Goal: Information Seeking & Learning: Learn about a topic

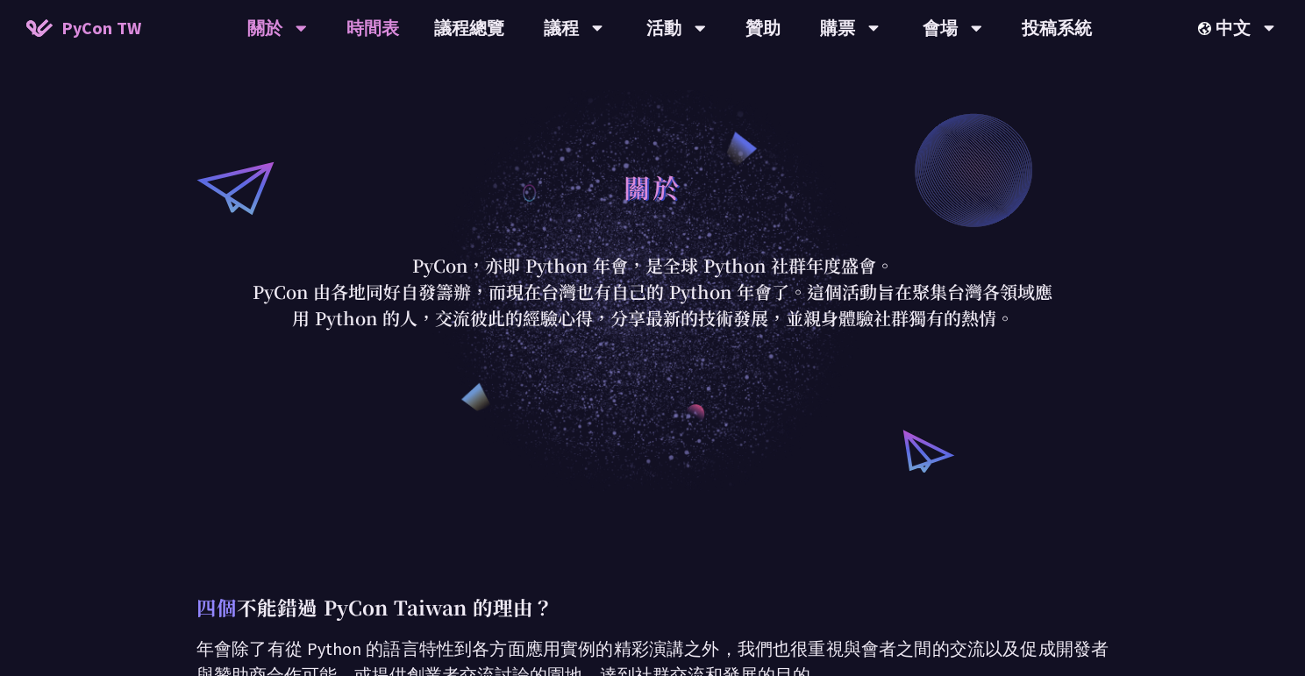
click at [352, 29] on link "時間表" at bounding box center [373, 28] width 88 height 56
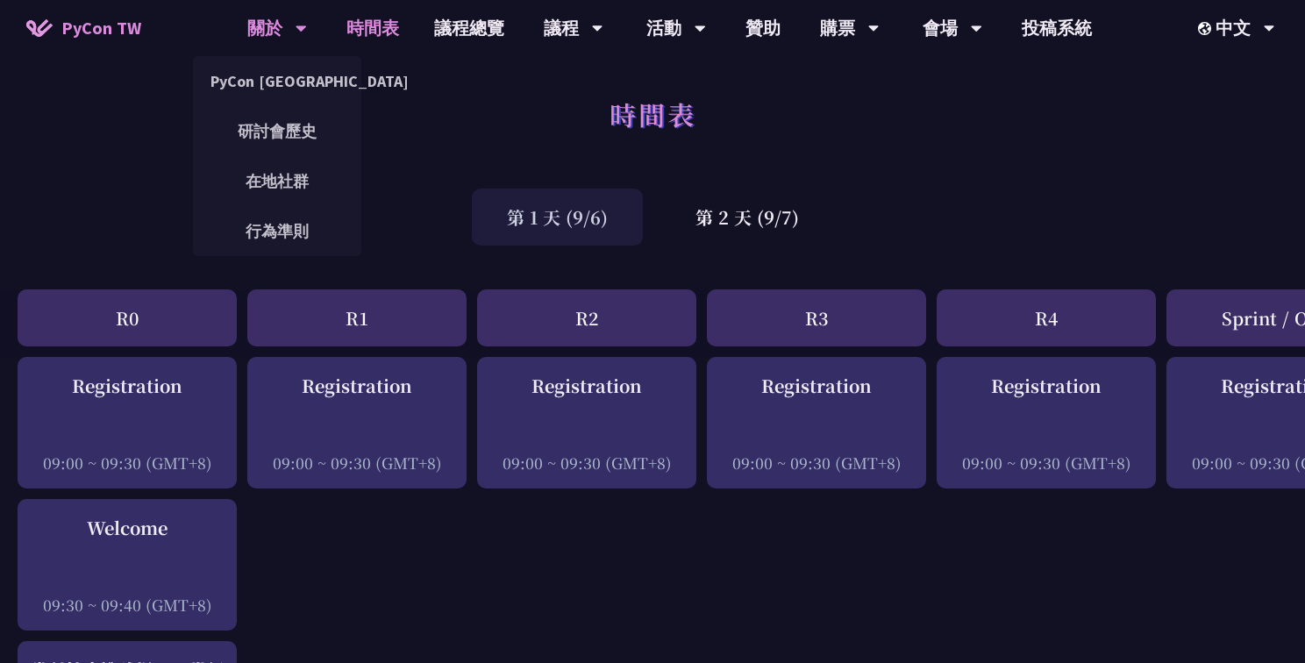
click at [255, 24] on div "關於" at bounding box center [277, 28] width 60 height 56
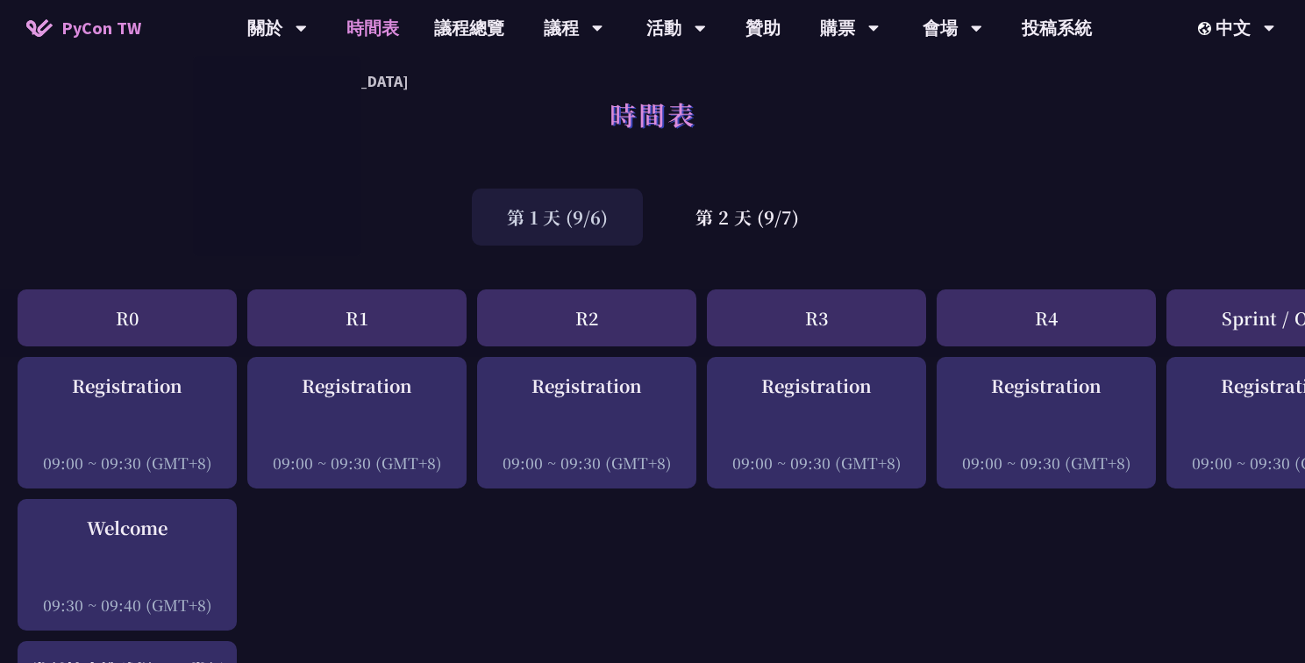
click at [102, 20] on span "PyCon TW" at bounding box center [101, 28] width 80 height 26
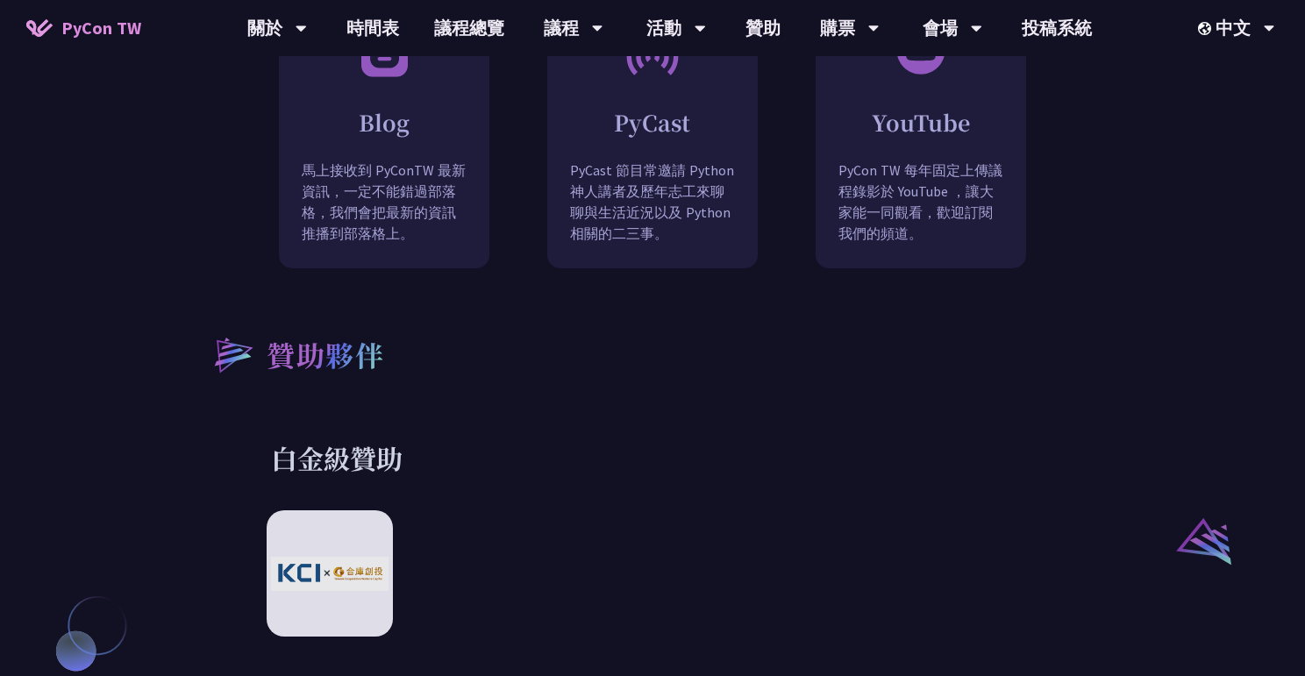
scroll to position [1140, 0]
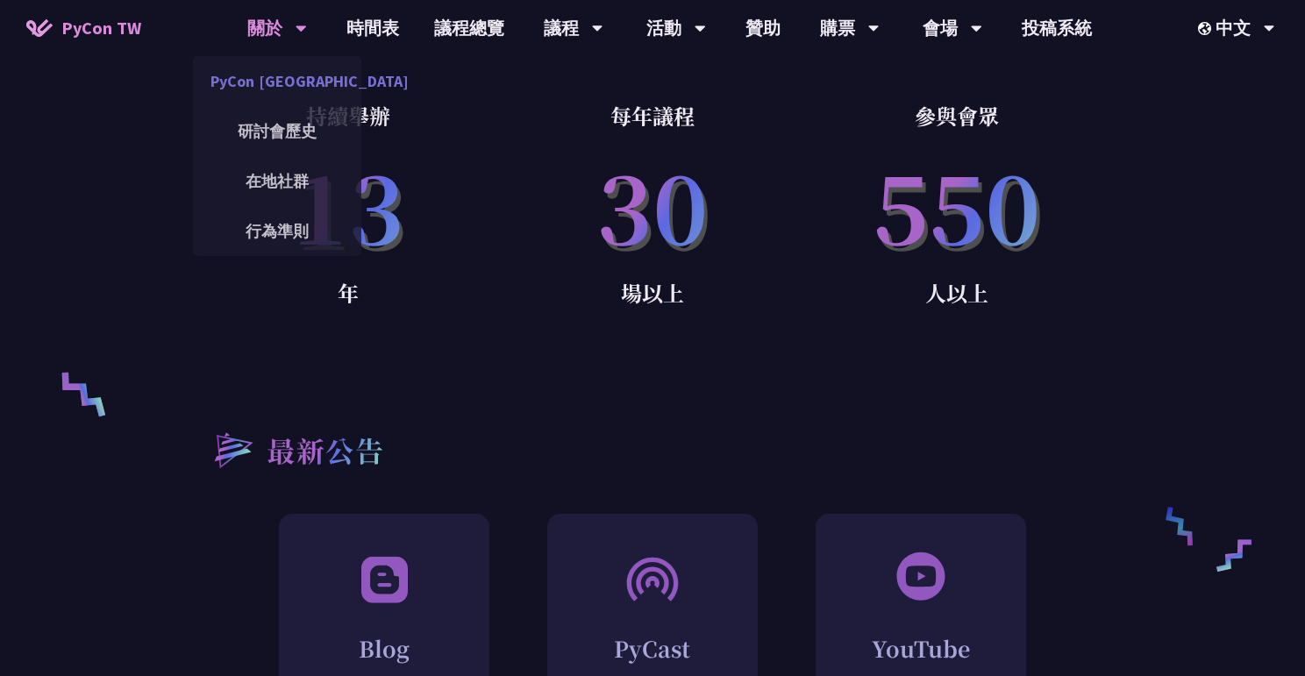
click at [276, 89] on link "PyCon [GEOGRAPHIC_DATA]" at bounding box center [277, 81] width 168 height 41
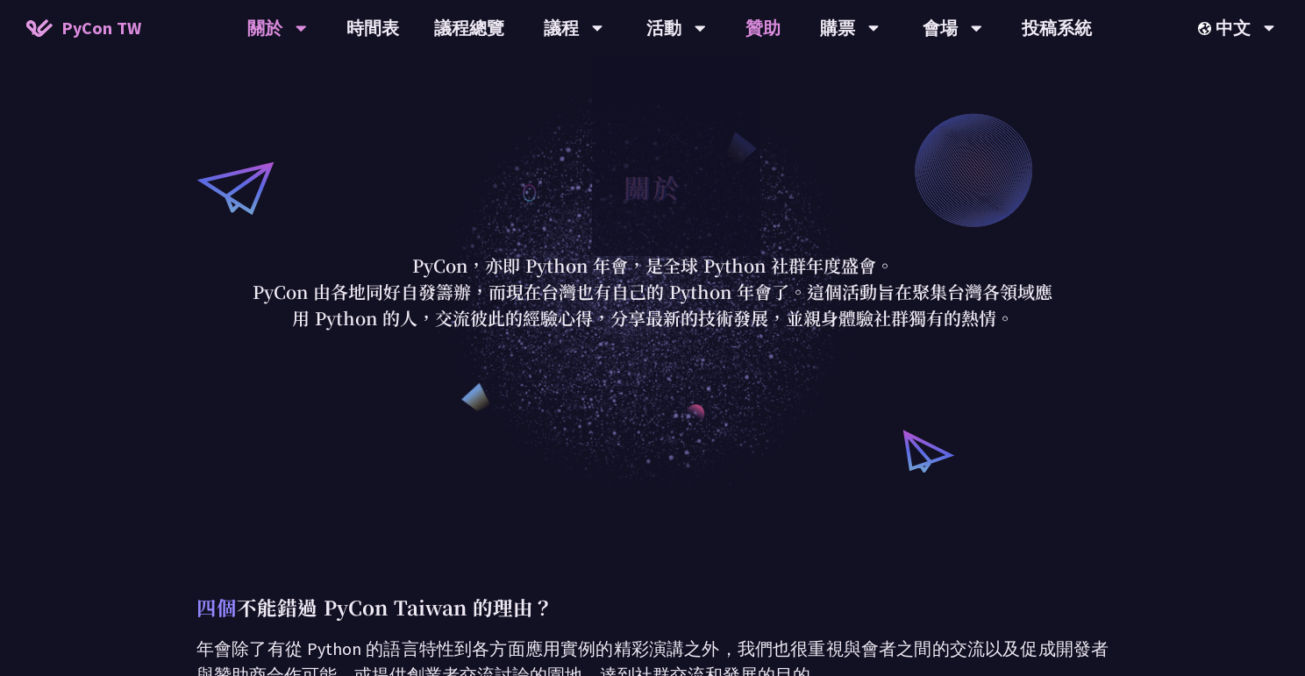
click at [749, 30] on link "贊助" at bounding box center [763, 28] width 70 height 56
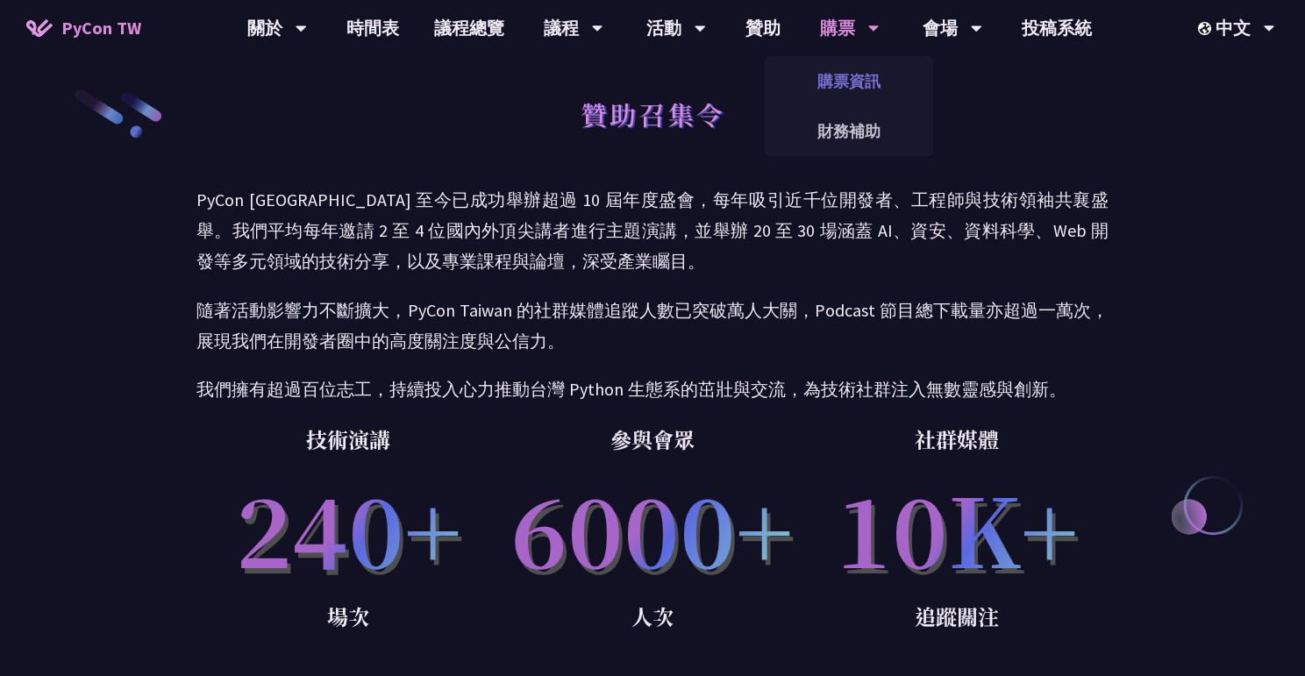
click at [842, 83] on link "購票資訊" at bounding box center [849, 81] width 168 height 41
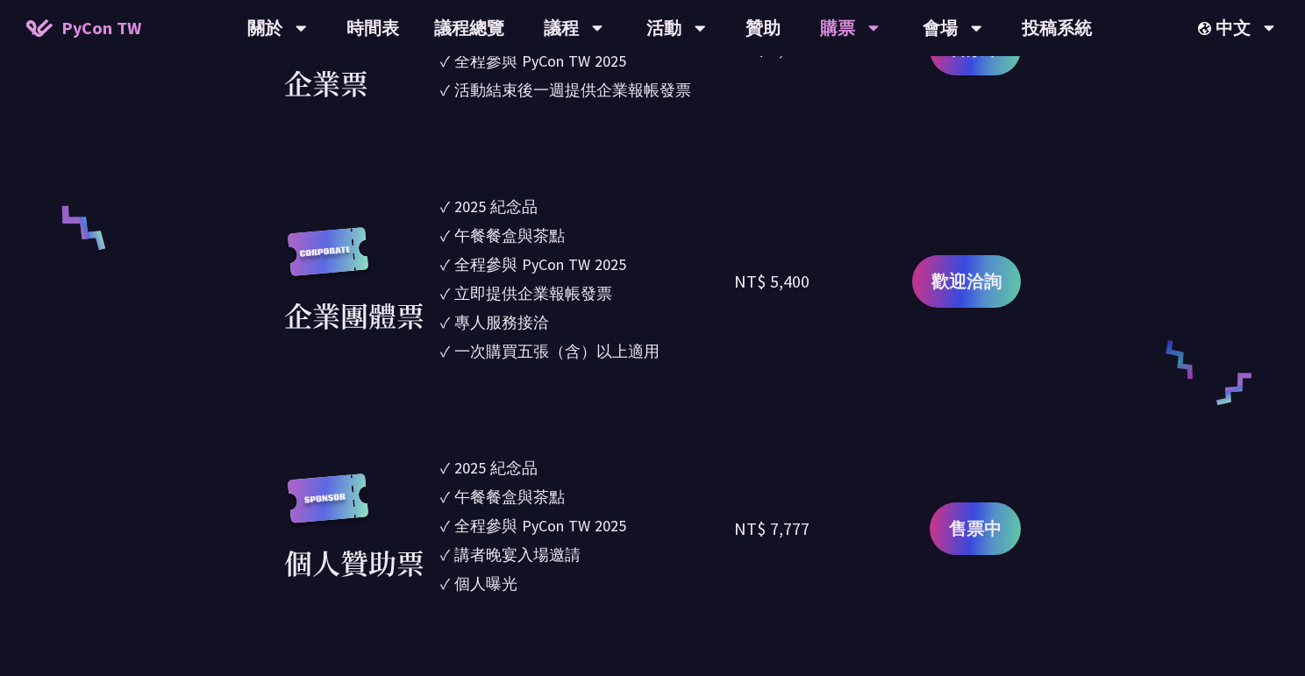
scroll to position [965, 0]
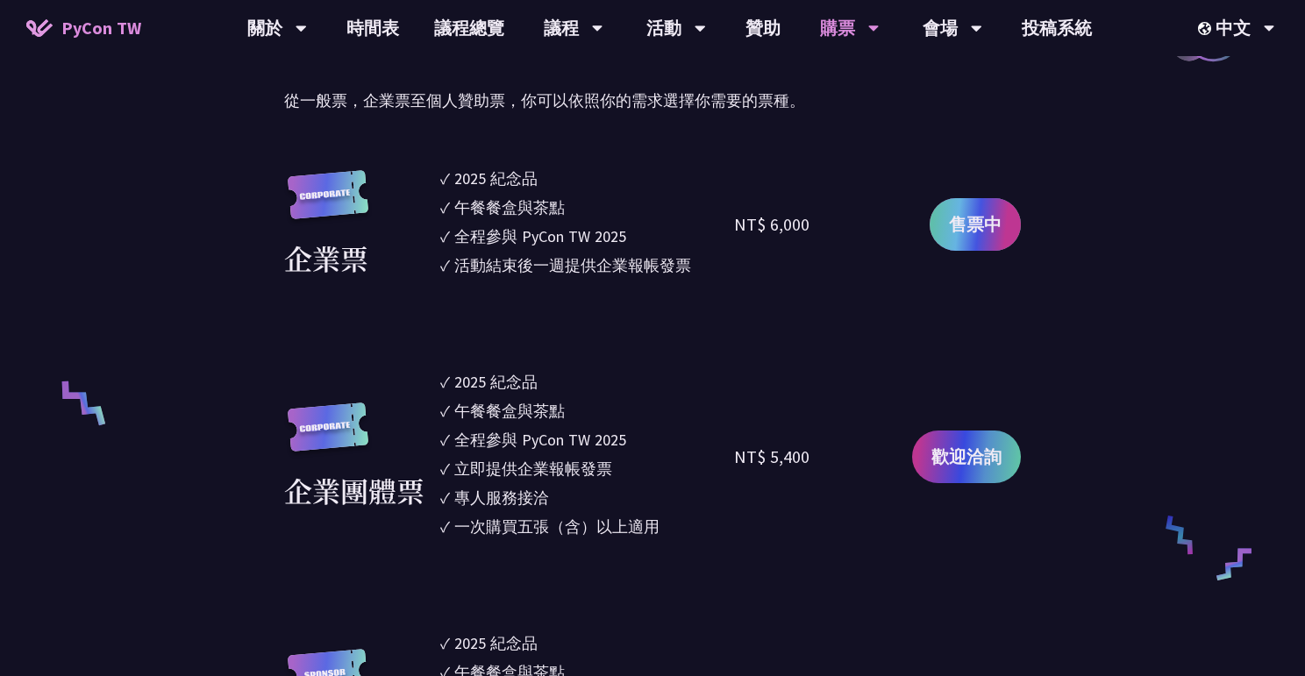
click at [991, 225] on span "售票中" at bounding box center [975, 224] width 53 height 26
click at [374, 25] on link "時間表" at bounding box center [373, 28] width 88 height 56
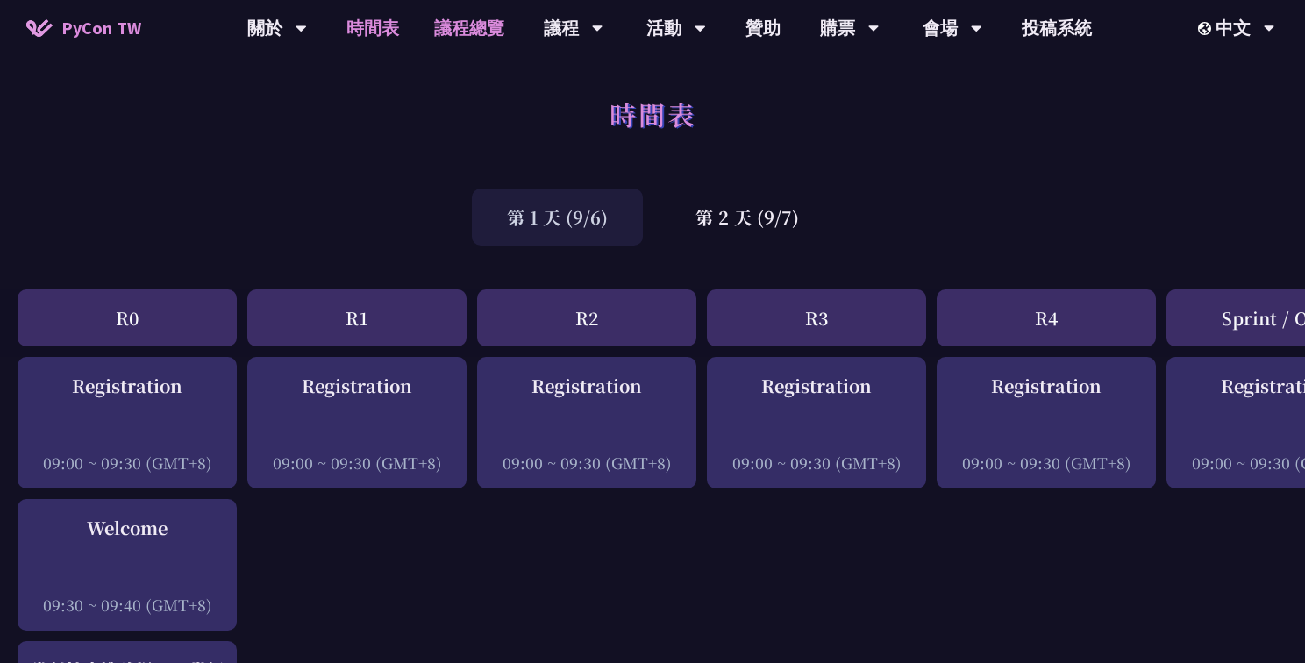
click at [455, 29] on link "議程總覽" at bounding box center [469, 28] width 105 height 56
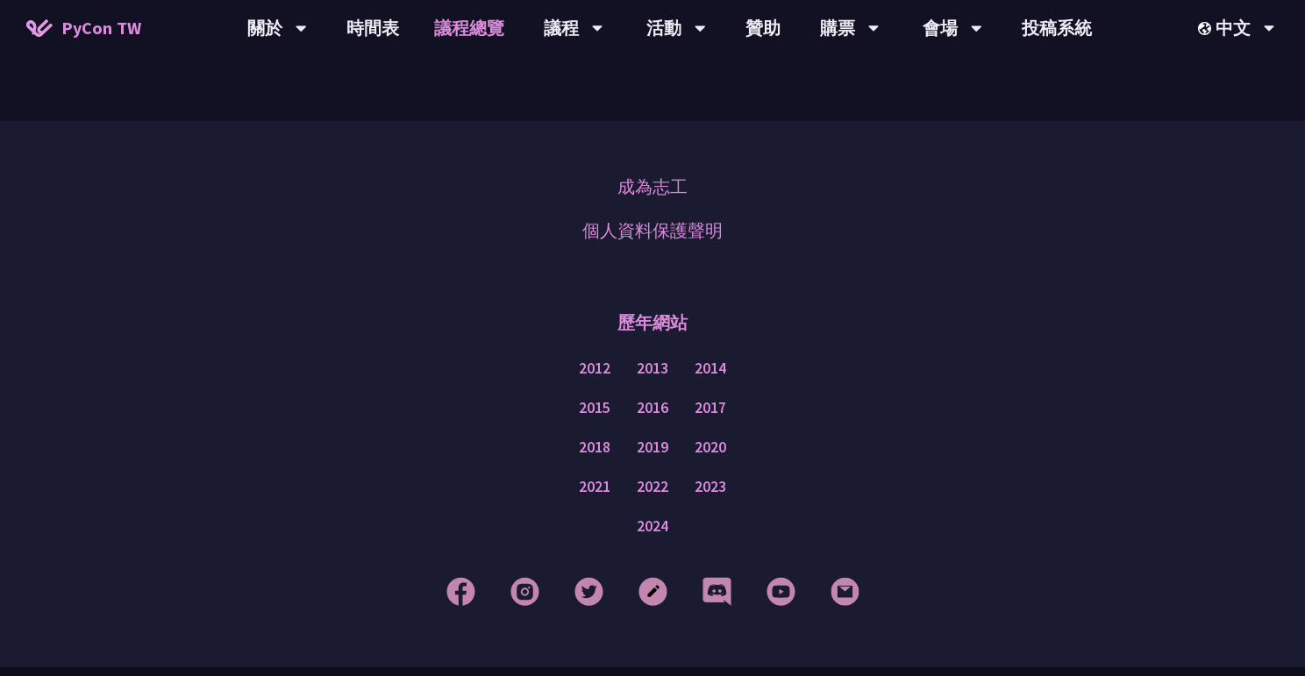
scroll to position [2156, 0]
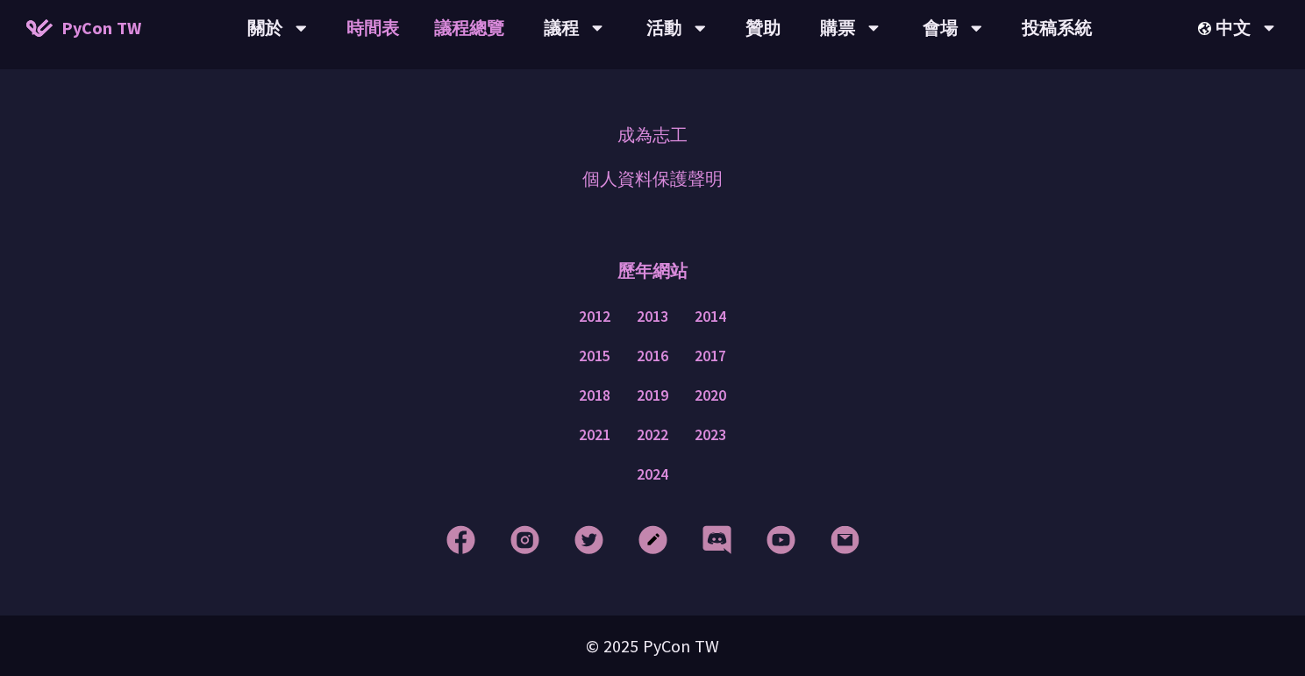
click at [381, 27] on link "時間表" at bounding box center [373, 28] width 88 height 56
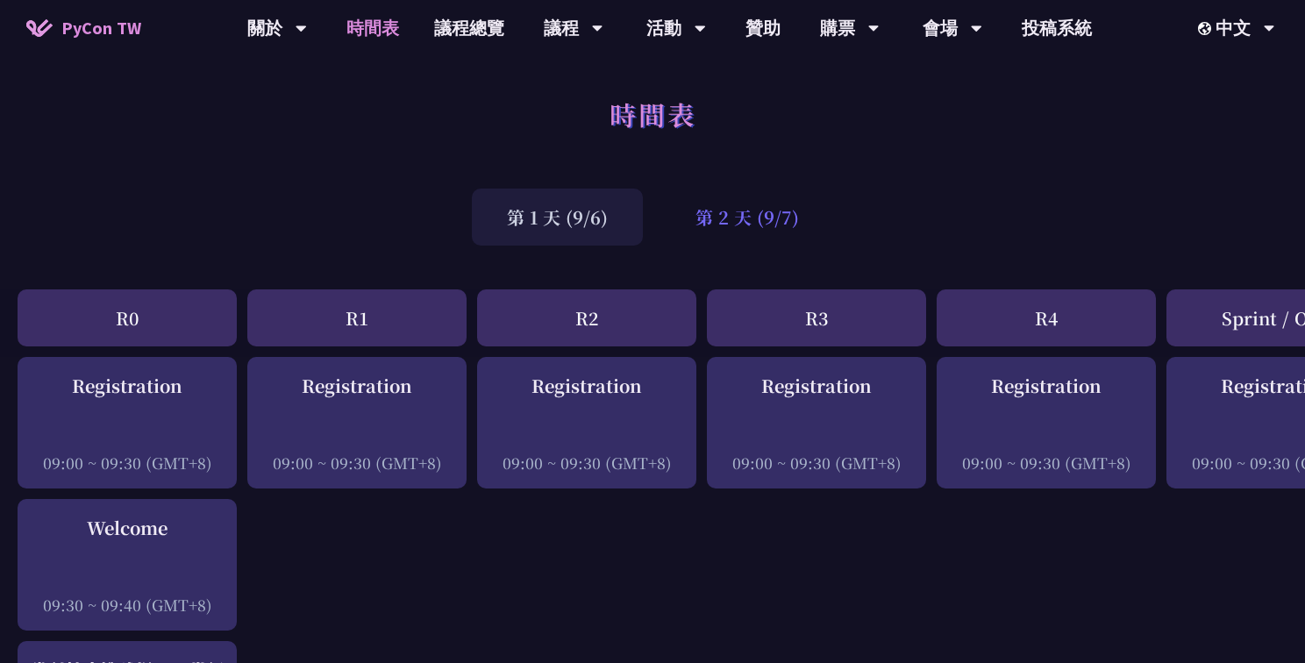
click at [746, 208] on div "第 2 天 (9/7)" at bounding box center [747, 217] width 174 height 57
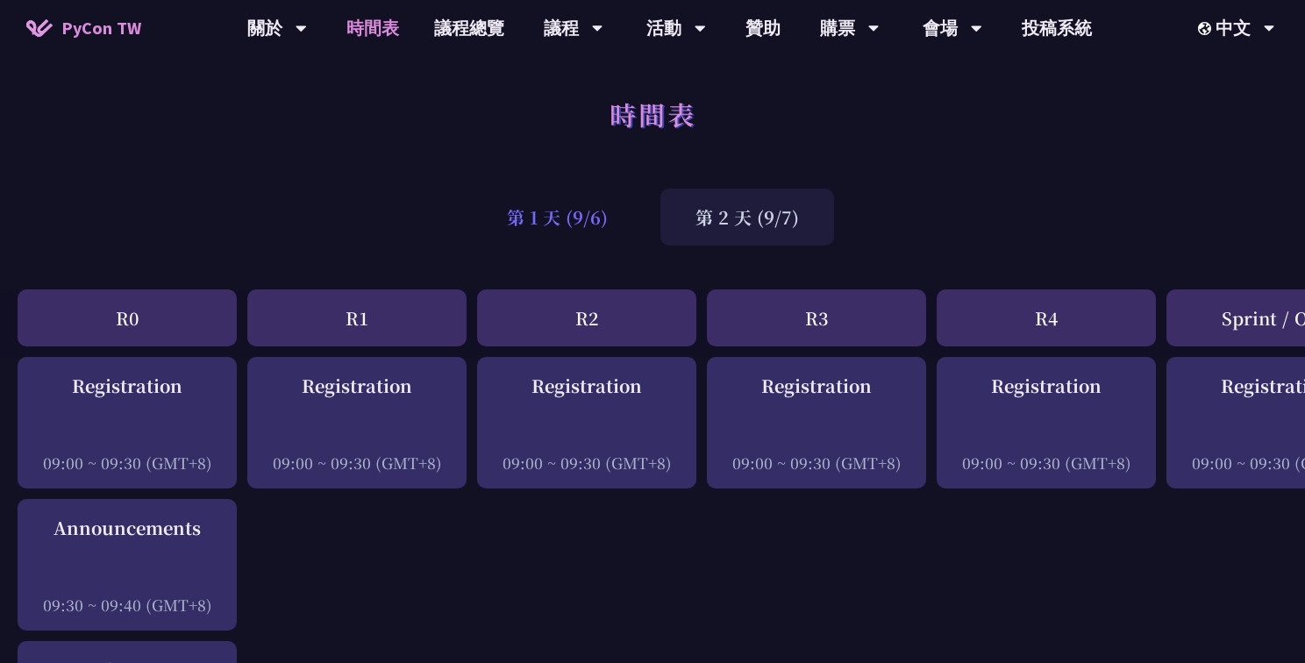
click at [564, 218] on div "第 1 天 (9/6)" at bounding box center [557, 217] width 171 height 57
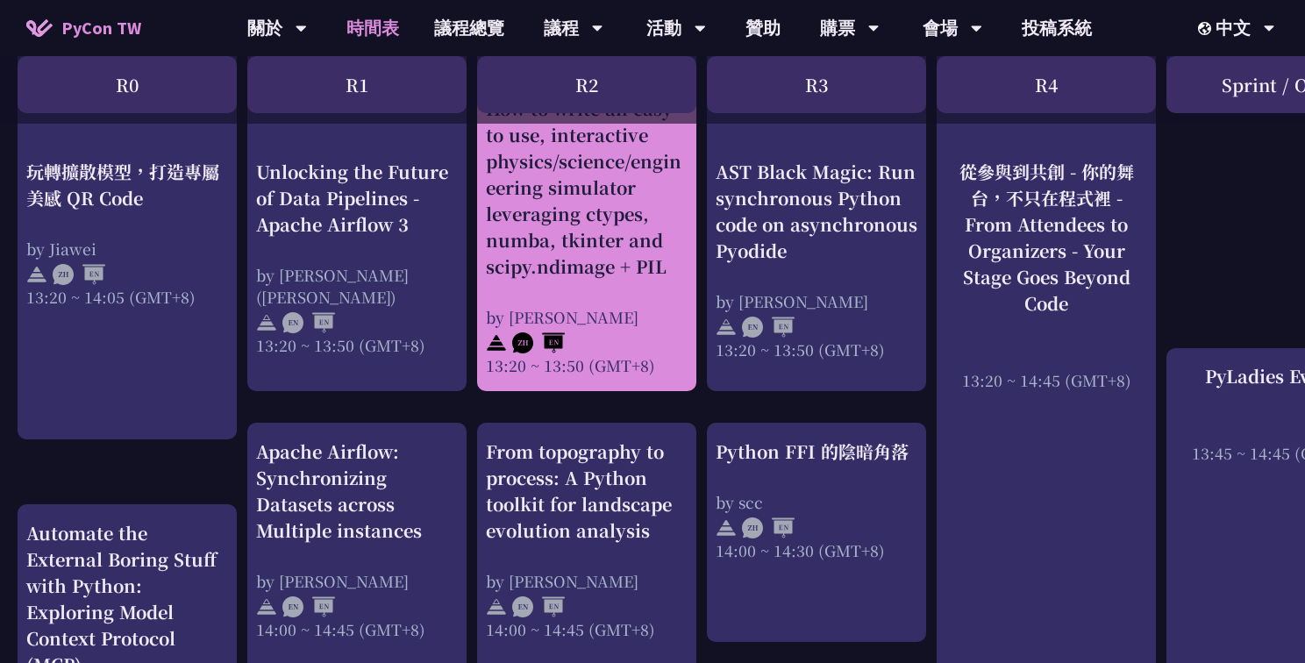
scroll to position [1228, 0]
